Goal: Information Seeking & Learning: Learn about a topic

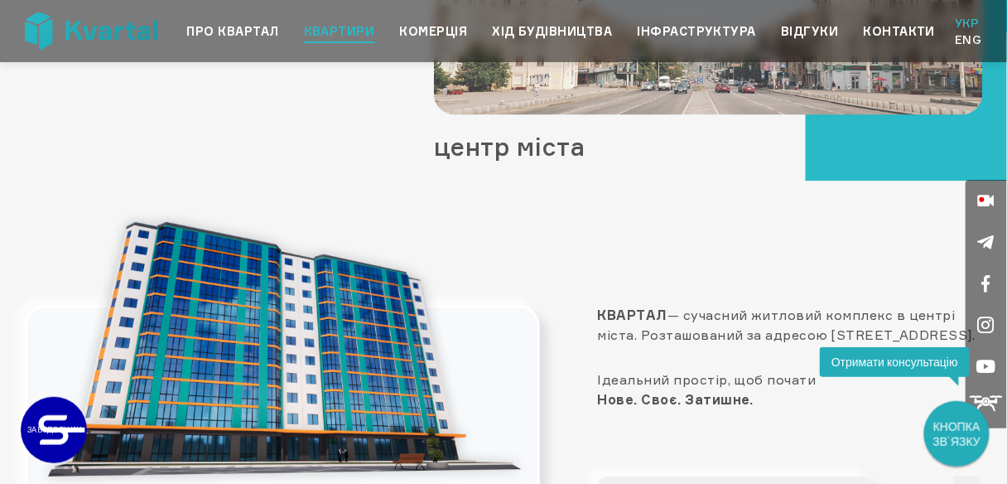
scroll to position [1126, 0]
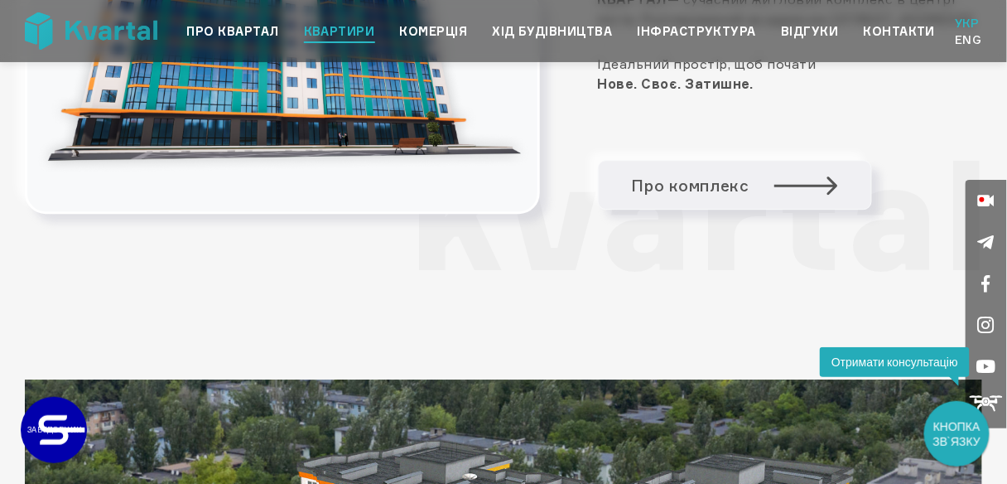
click at [349, 28] on link "Квартири" at bounding box center [339, 32] width 71 height 20
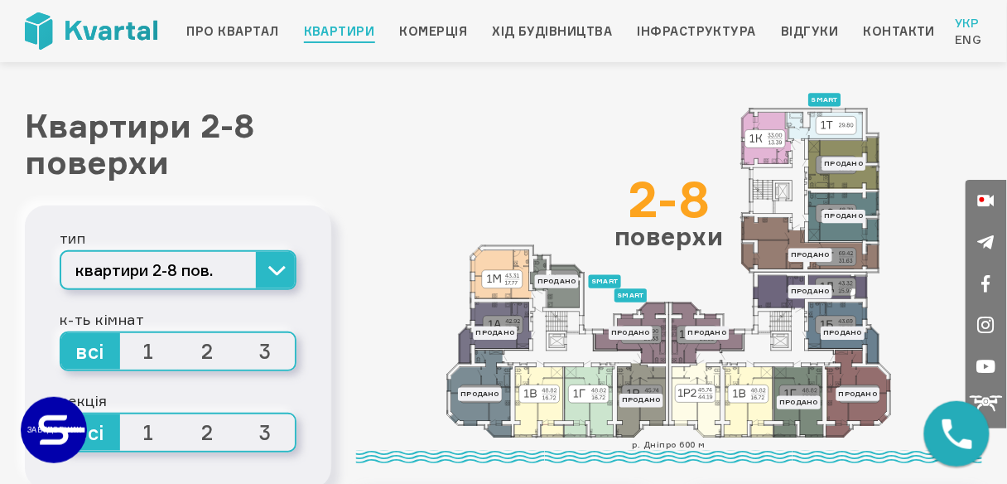
drag, startPoint x: 807, startPoint y: 280, endPoint x: 750, endPoint y: 299, distance: 59.4
click at [750, 299] on icon at bounding box center [669, 273] width 445 height 330
click at [780, 248] on icon at bounding box center [810, 243] width 137 height 55
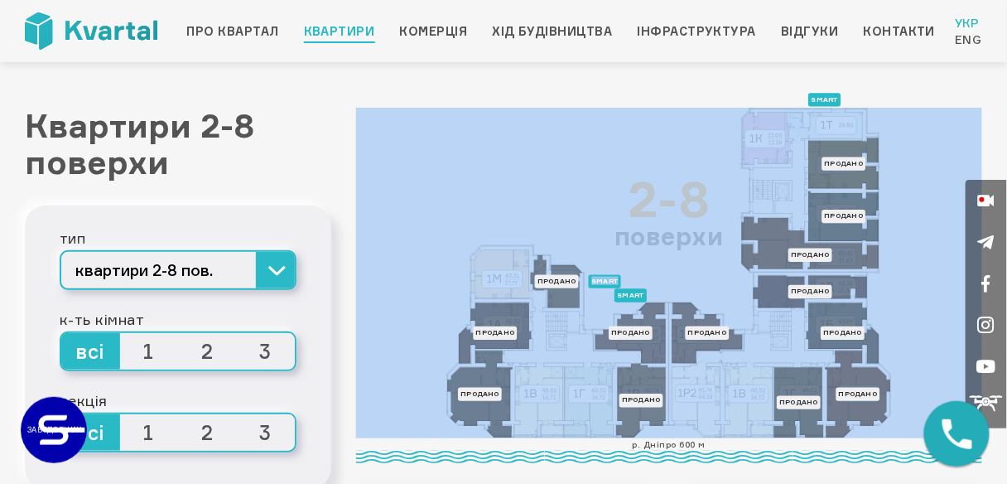
click at [780, 248] on icon at bounding box center [810, 243] width 137 height 55
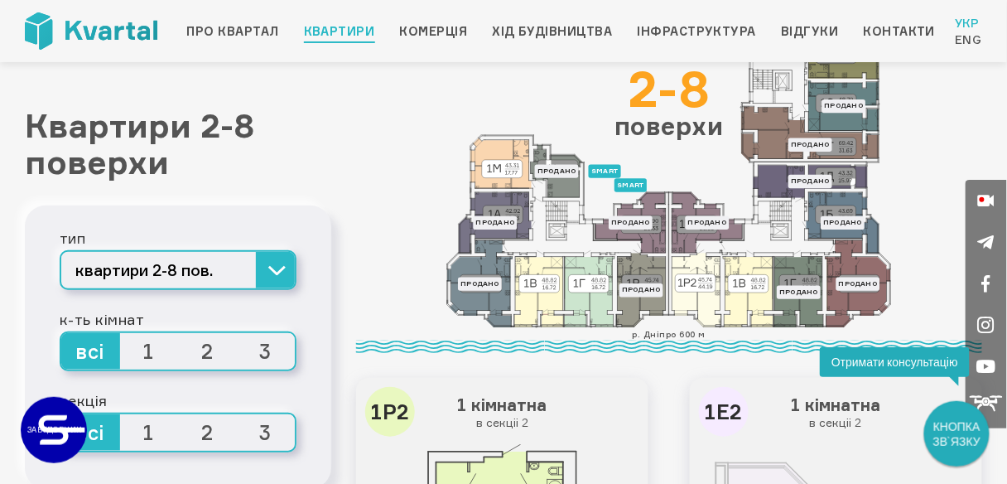
scroll to position [132, 0]
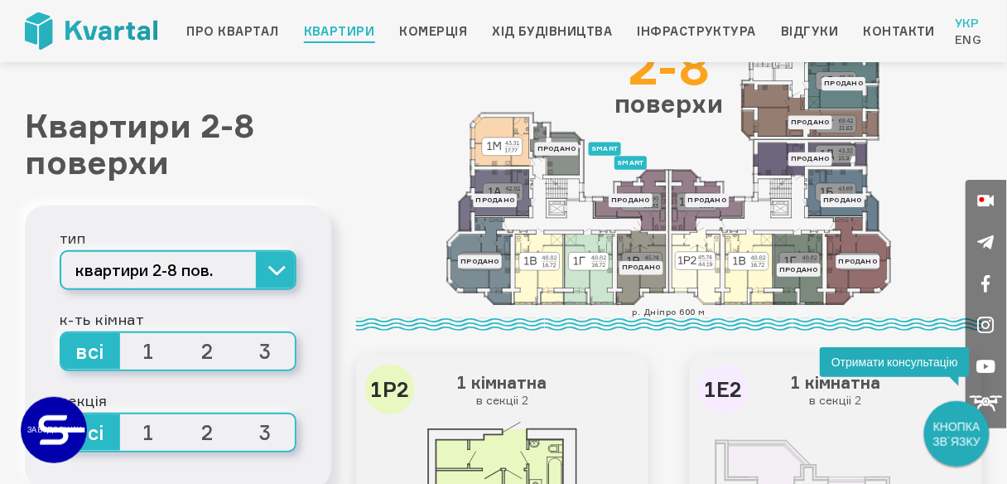
click at [147, 348] on span "1" at bounding box center [149, 351] width 59 height 36
click at [120, 333] on input "1" at bounding box center [120, 333] width 0 height 0
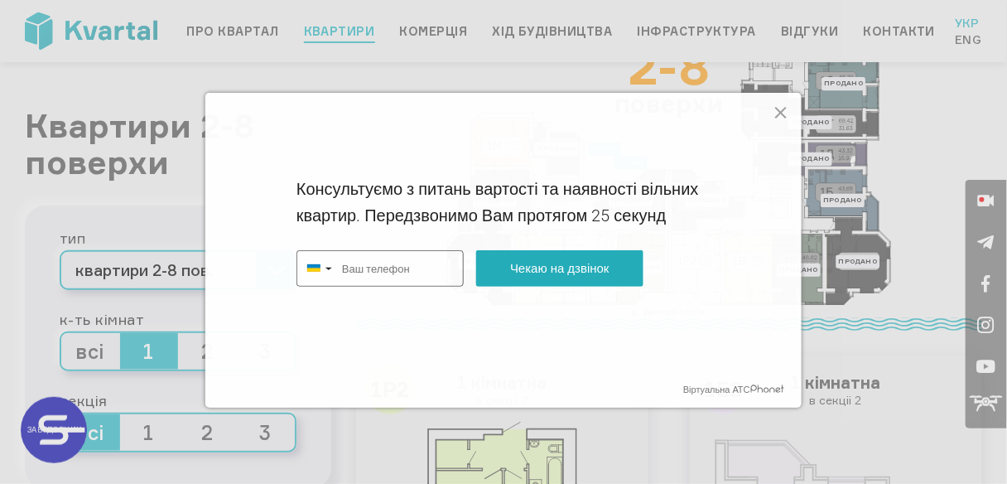
type input "+380"
click at [773, 108] on icon at bounding box center [781, 113] width 20 height 20
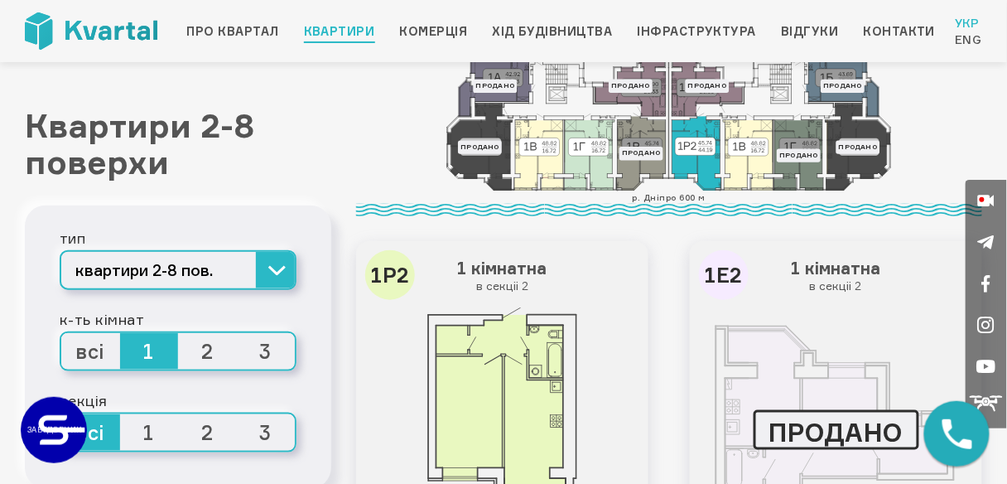
scroll to position [397, 0]
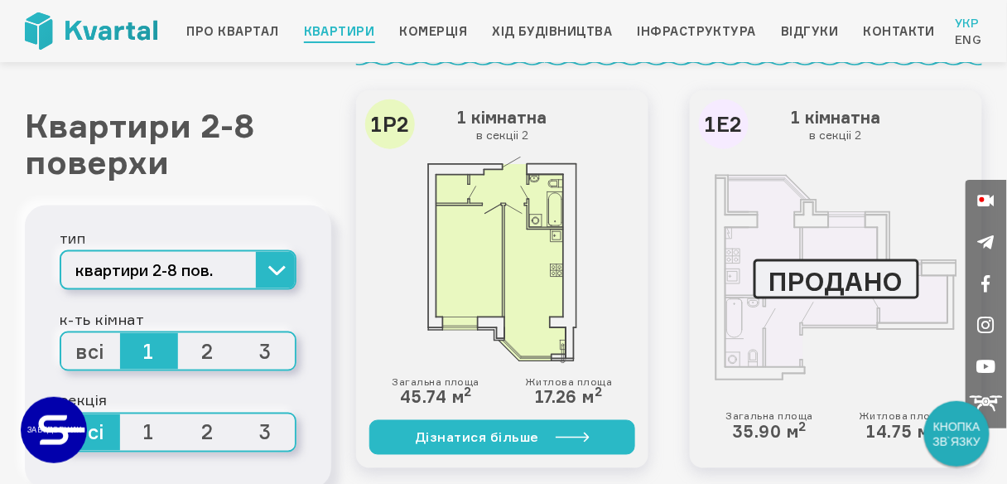
click at [549, 190] on img at bounding box center [502, 260] width 151 height 207
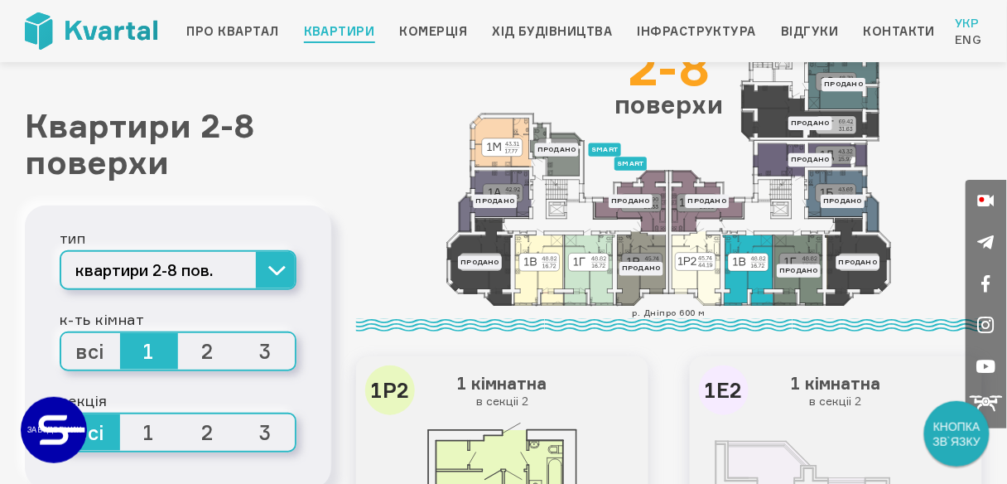
scroll to position [132, 0]
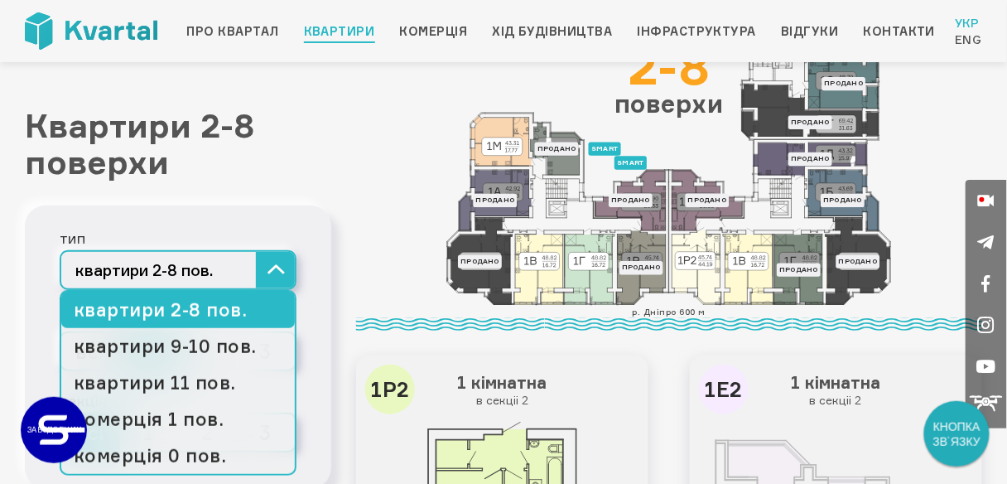
drag, startPoint x: 305, startPoint y: 267, endPoint x: 284, endPoint y: 270, distance: 20.9
click at [296, 268] on div "тип квартири 2-8 пов. квартири 2-8 пов. квартири 9-10 пов. квартири 11 пов. ком…" at bounding box center [178, 346] width 306 height 283
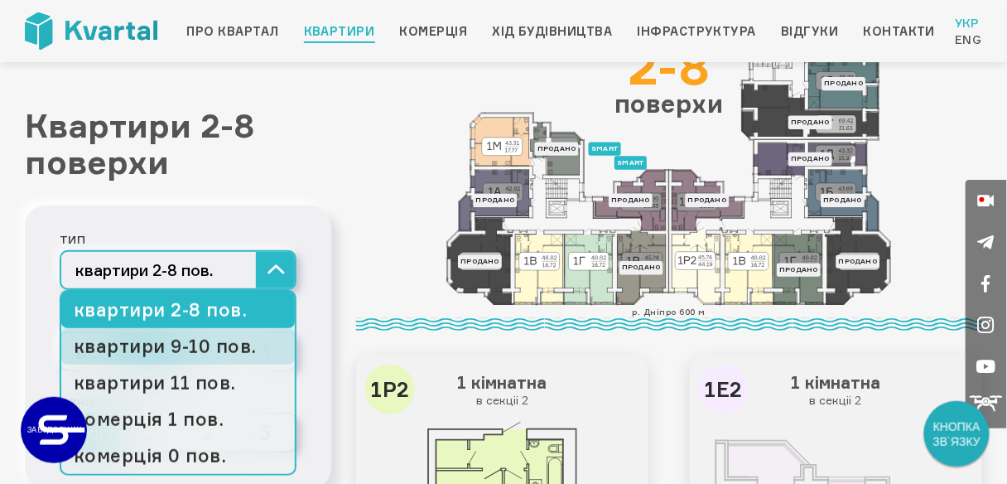
click at [238, 346] on link "квартири 9-10 пов." at bounding box center [178, 346] width 234 height 36
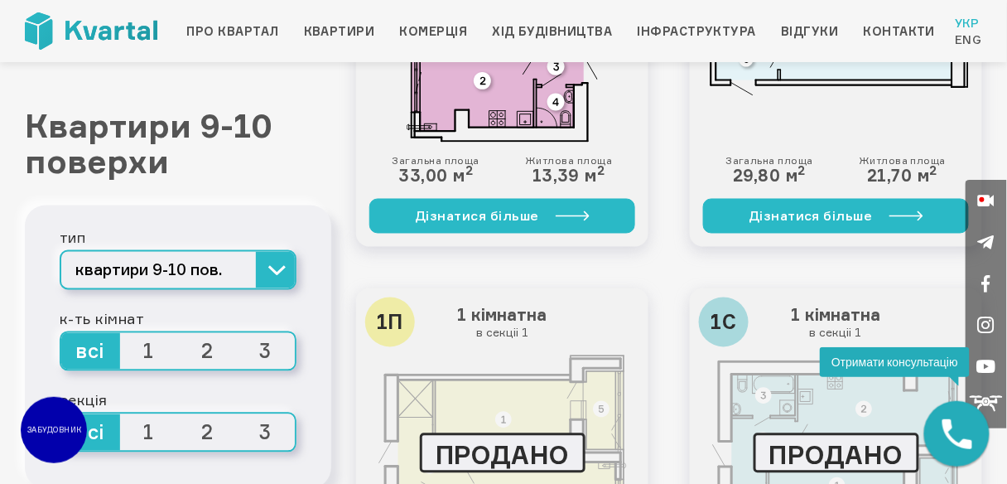
scroll to position [596, 0]
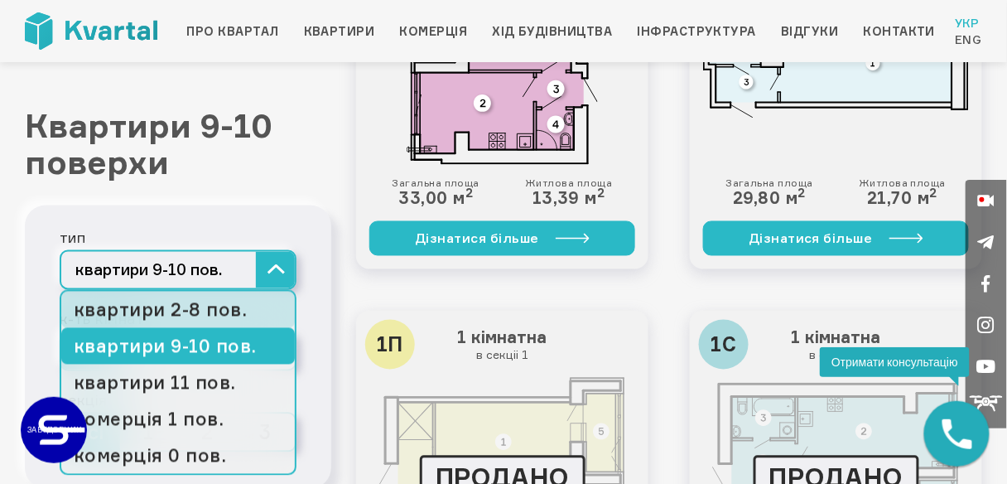
click at [239, 315] on link "квартири 2-8 пов." at bounding box center [178, 309] width 234 height 36
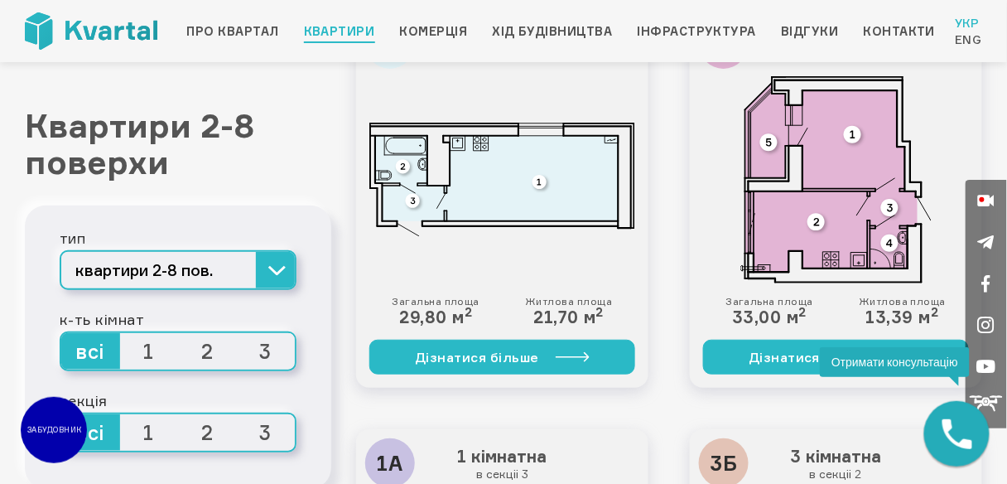
scroll to position [1722, 0]
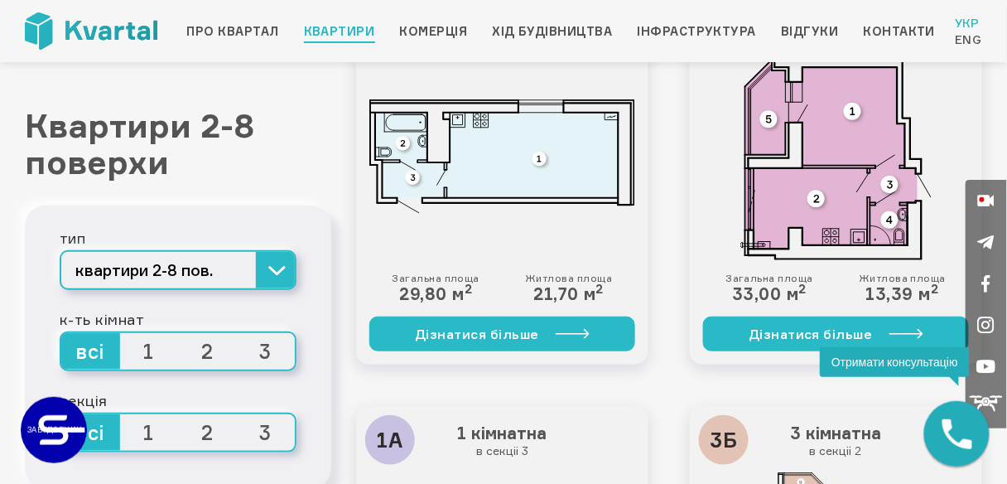
click at [894, 177] on img at bounding box center [835, 156] width 190 height 207
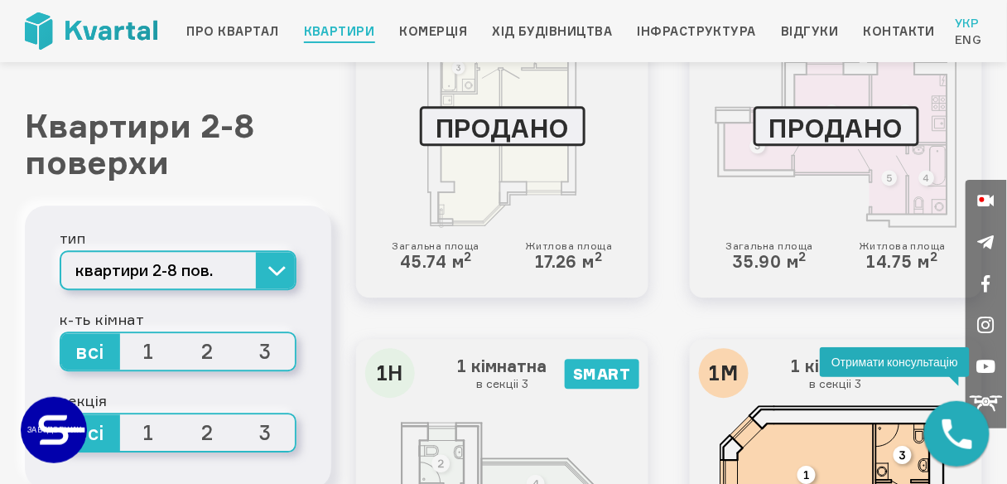
scroll to position [927, 0]
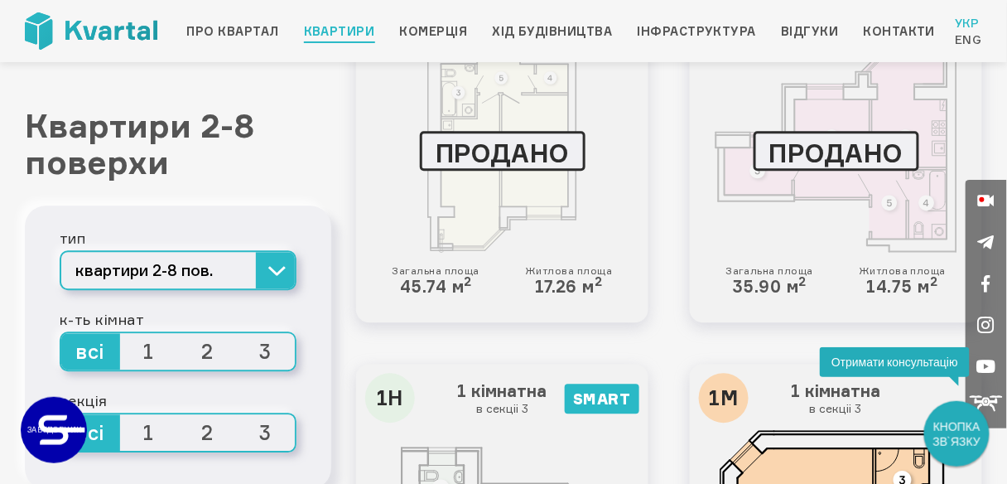
click at [928, 163] on div at bounding box center [836, 149] width 266 height 207
click at [928, 203] on div at bounding box center [836, 149] width 266 height 207
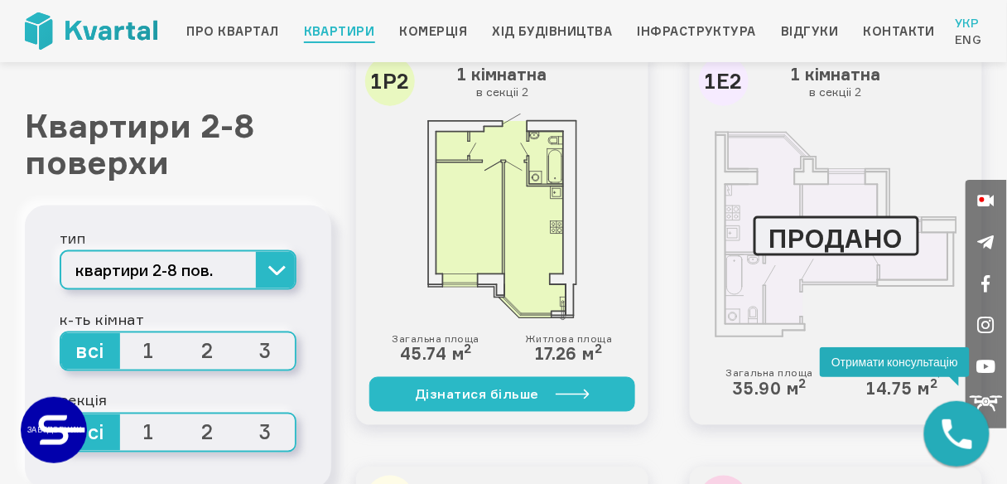
scroll to position [464, 0]
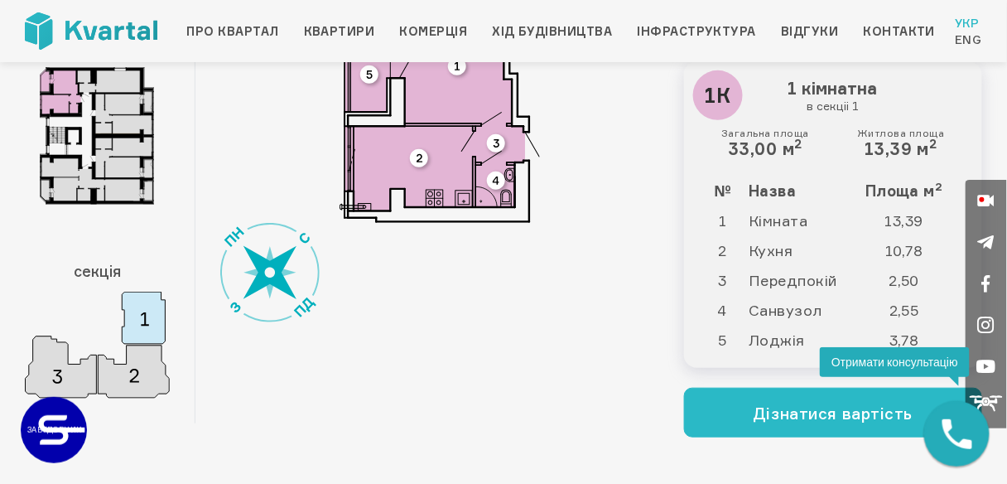
scroll to position [66, 0]
